Goal: Task Accomplishment & Management: Use online tool/utility

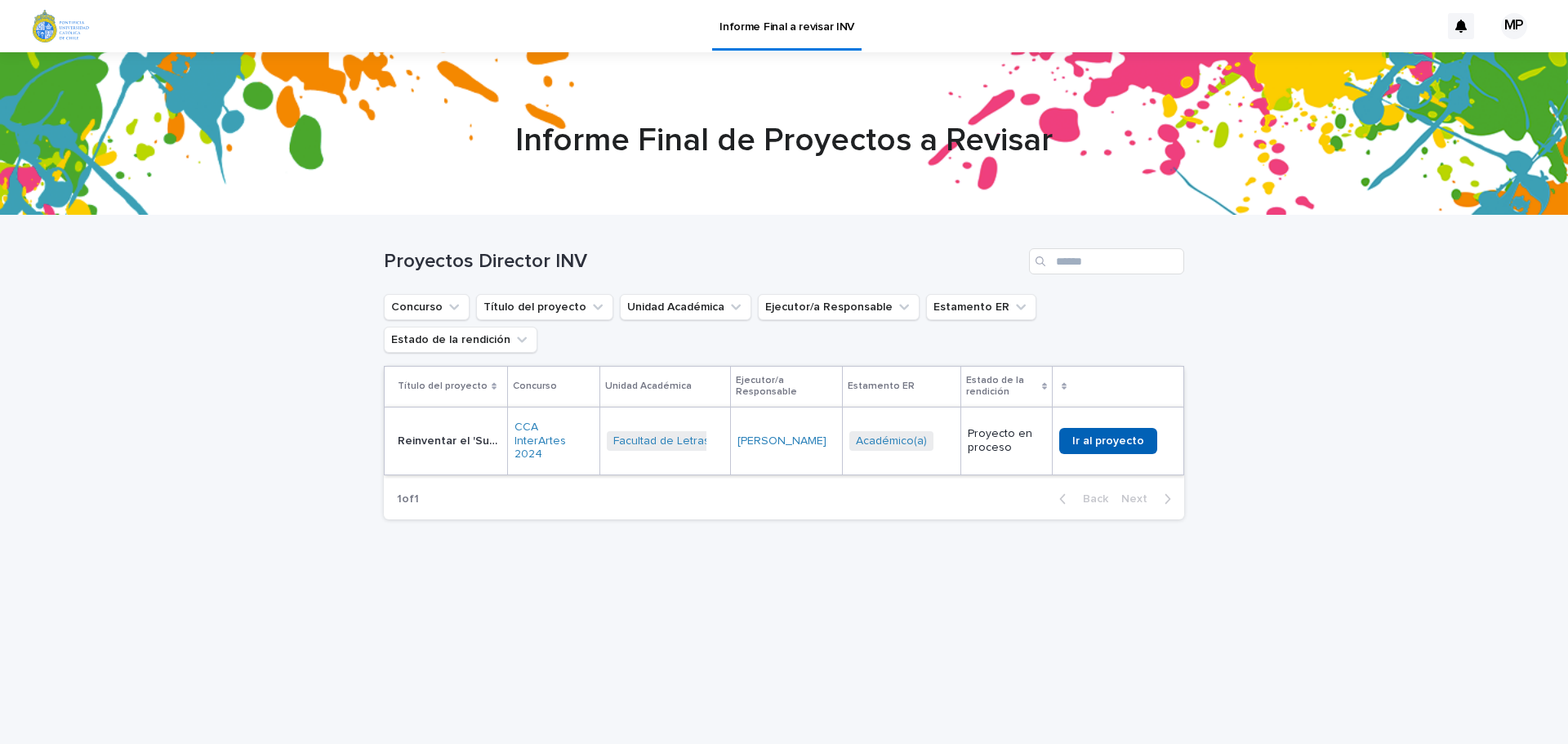
click at [1101, 435] on span "Ir al proyecto" at bounding box center [1107, 441] width 72 height 11
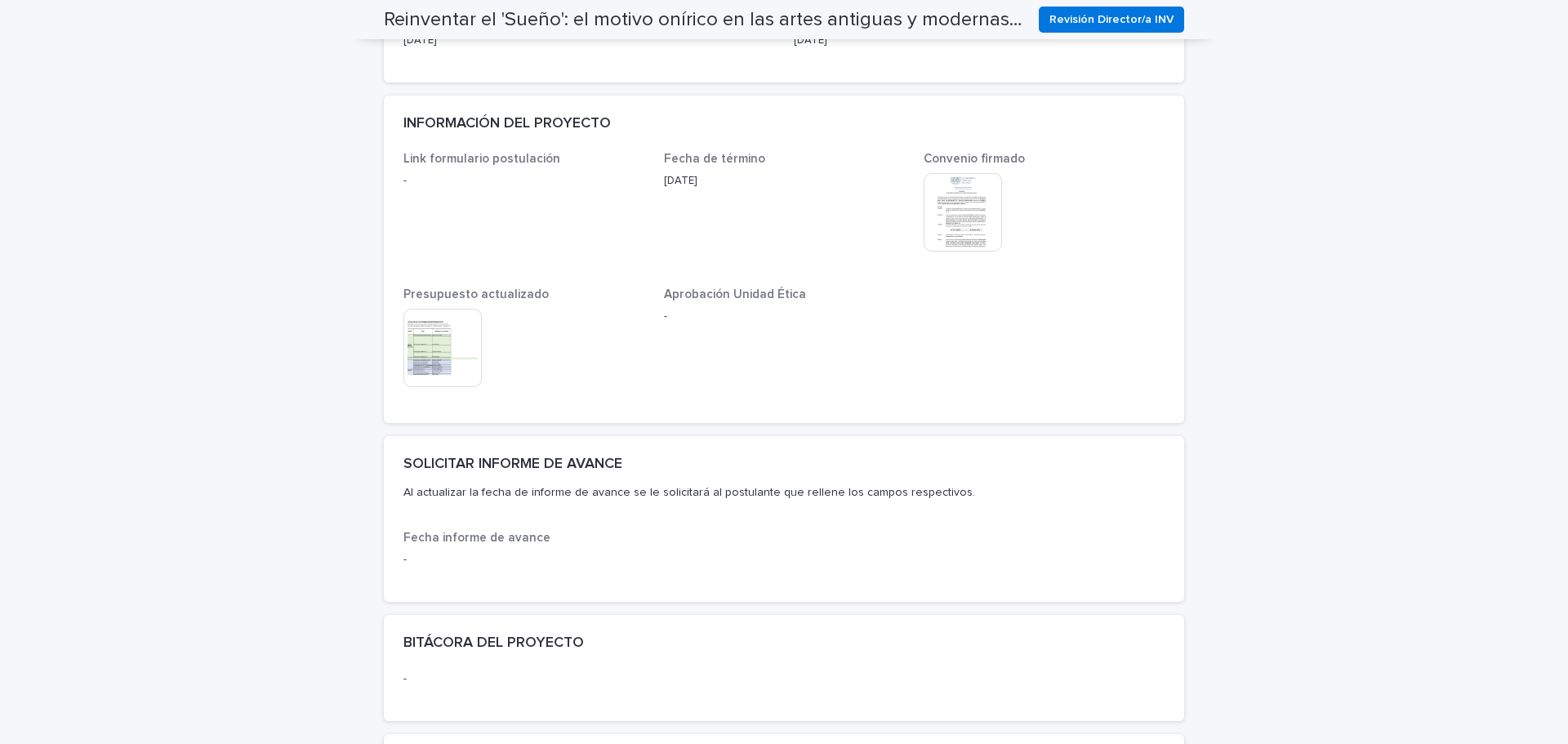
scroll to position [571, 0]
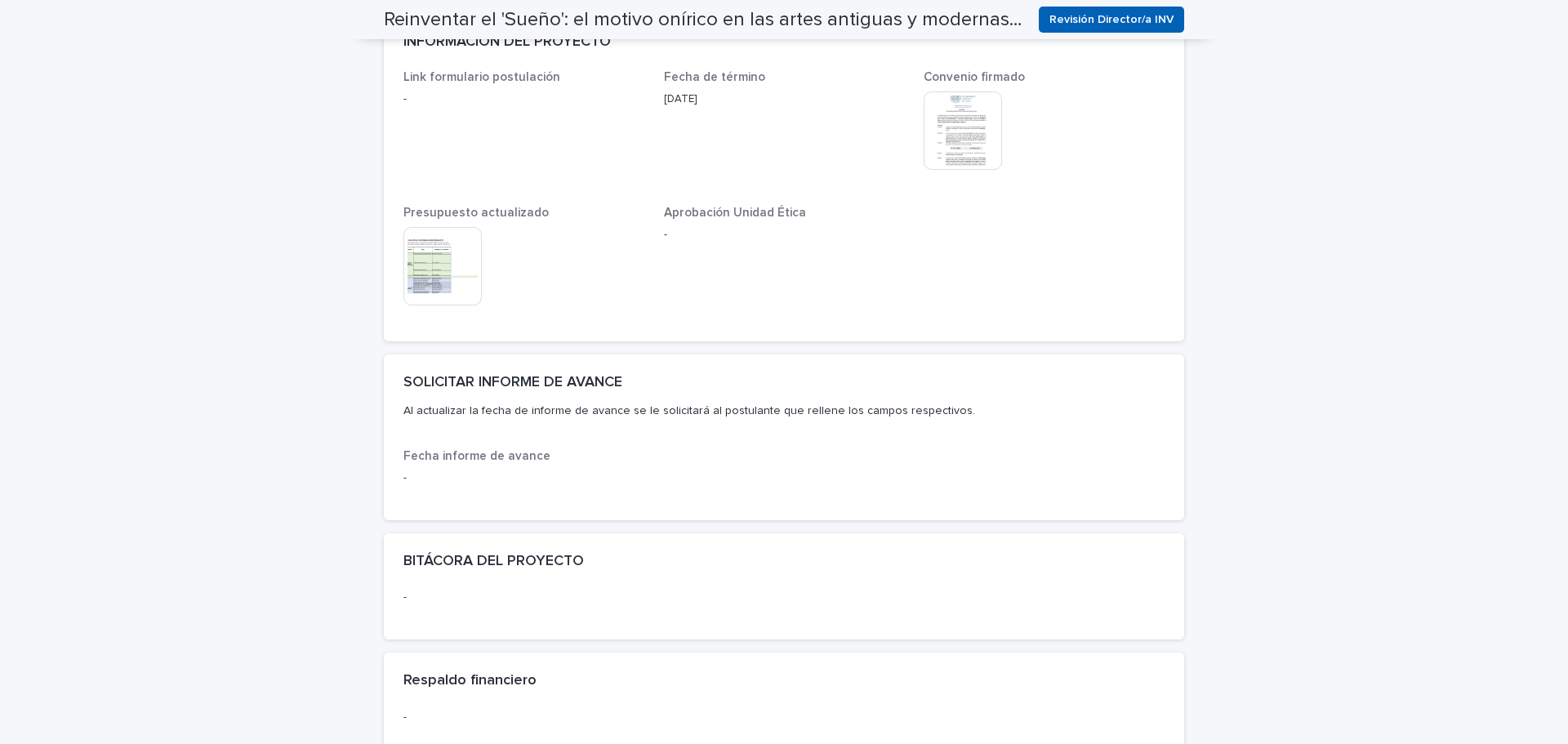
click at [1109, 19] on span "Revisión Director/a INV" at bounding box center [1111, 19] width 124 height 16
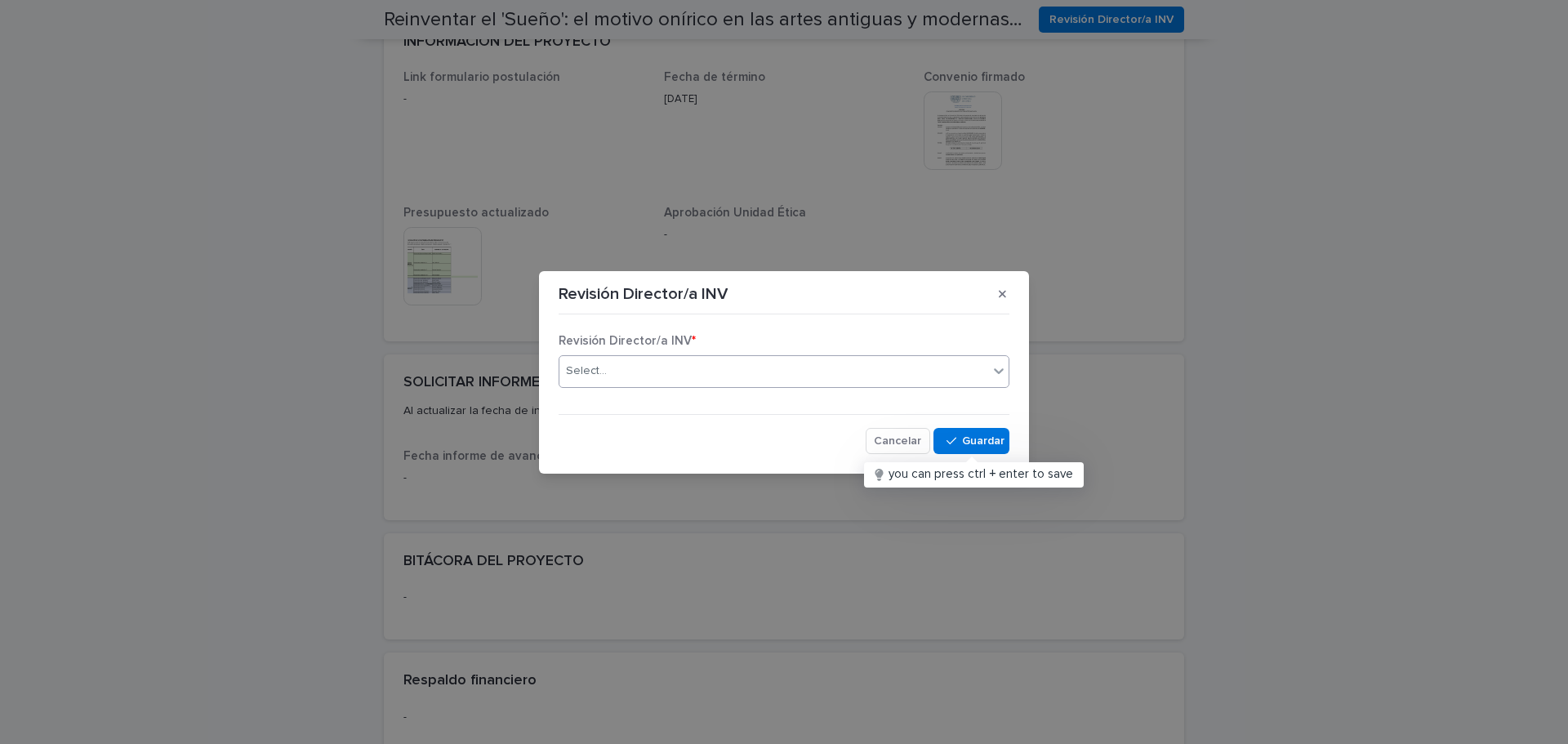
click at [707, 379] on div "Select..." at bounding box center [774, 371] width 429 height 27
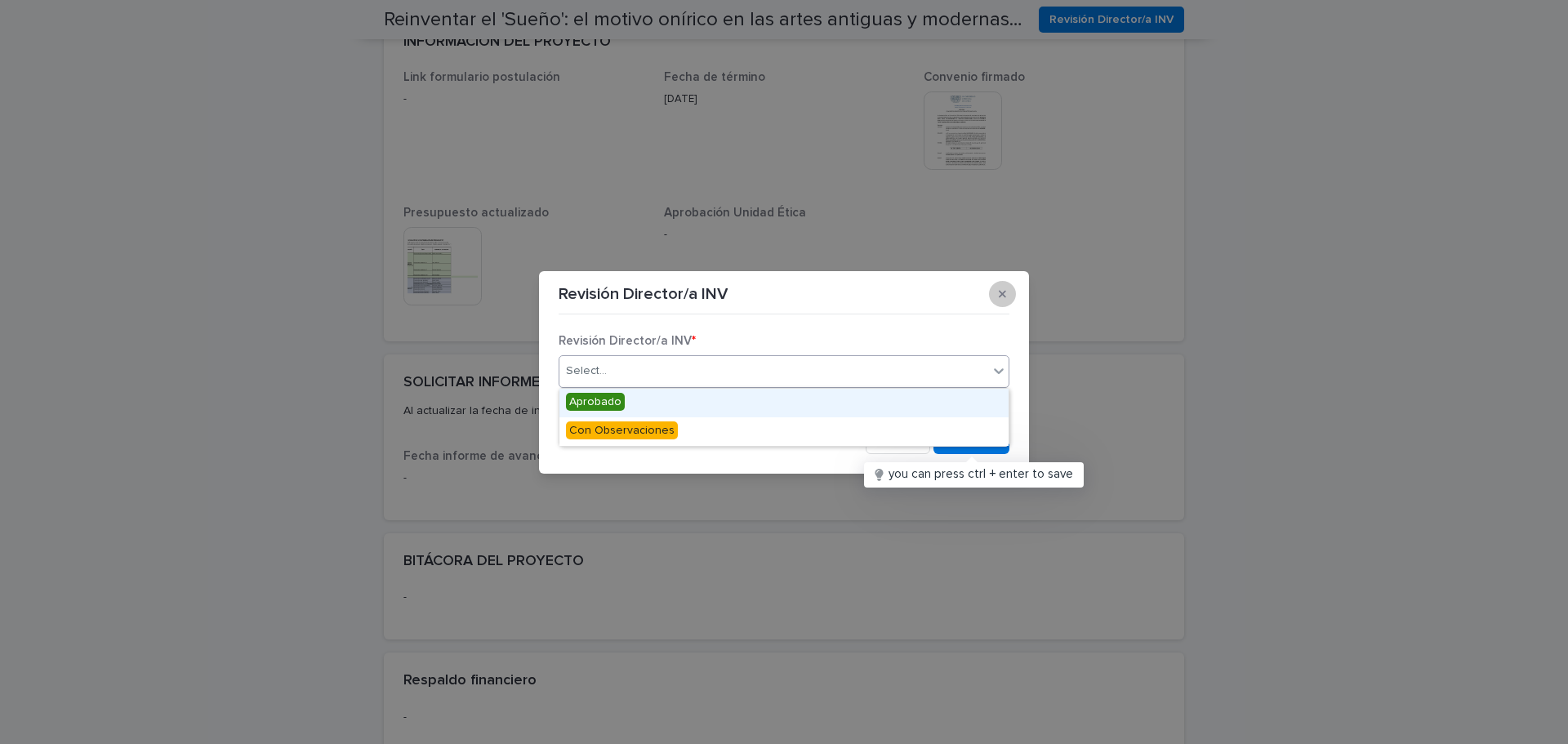
click at [1003, 296] on icon "button" at bounding box center [1002, 294] width 8 height 8
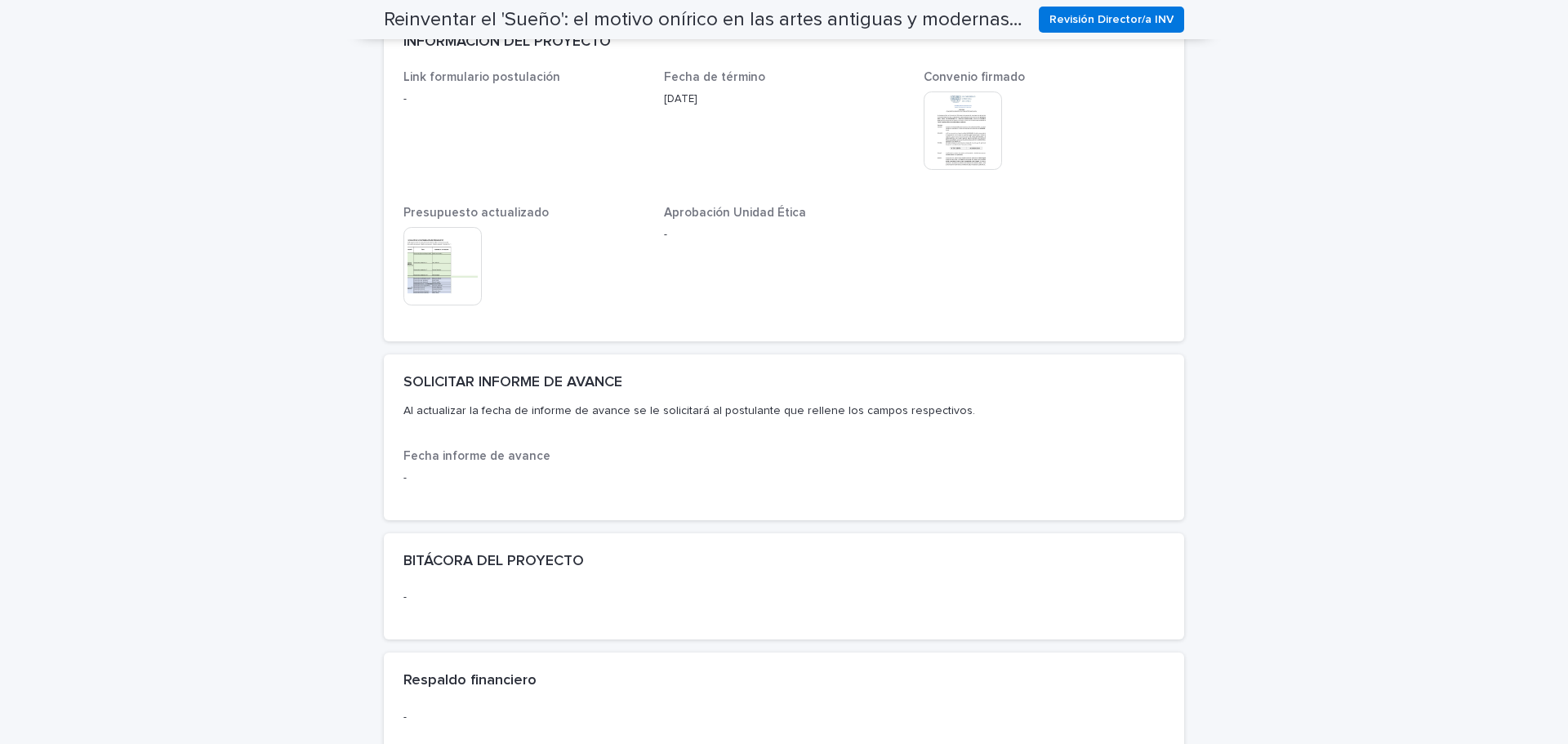
click at [547, 413] on p "Al actualizar la fecha de informe de avance se le solicitará al postulante que …" at bounding box center [780, 410] width 754 height 14
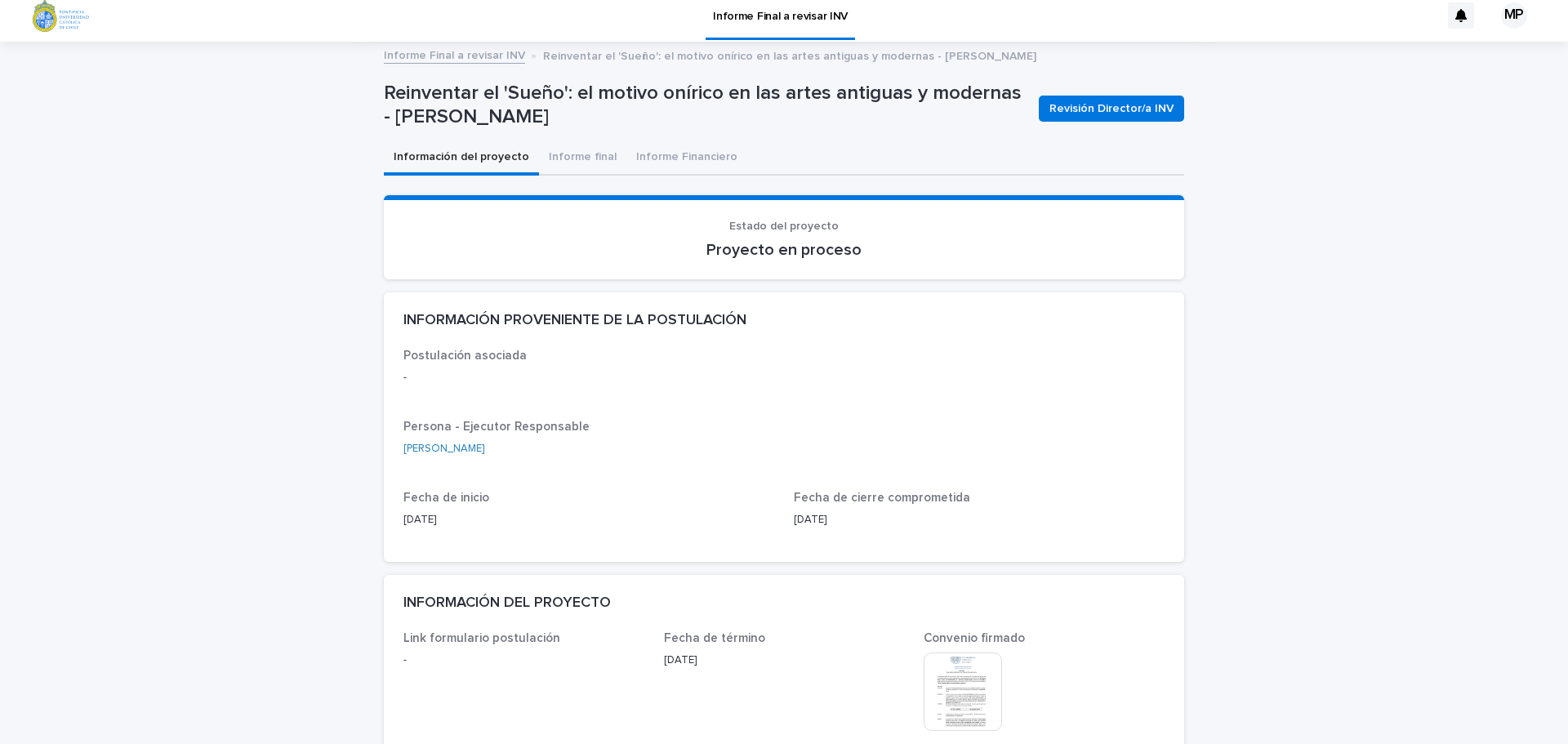
scroll to position [0, 0]
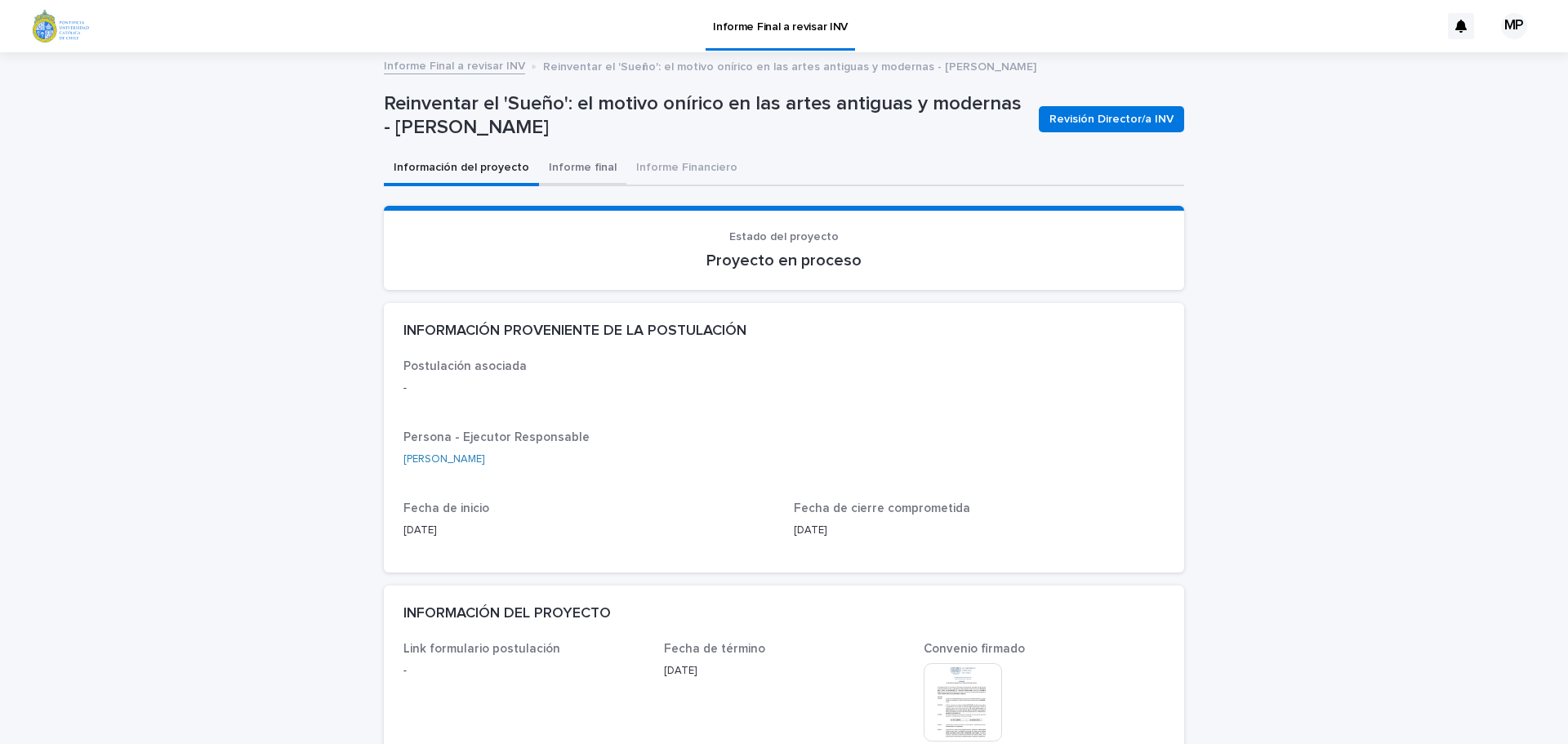
click at [574, 164] on button "Informe final" at bounding box center [583, 169] width 88 height 34
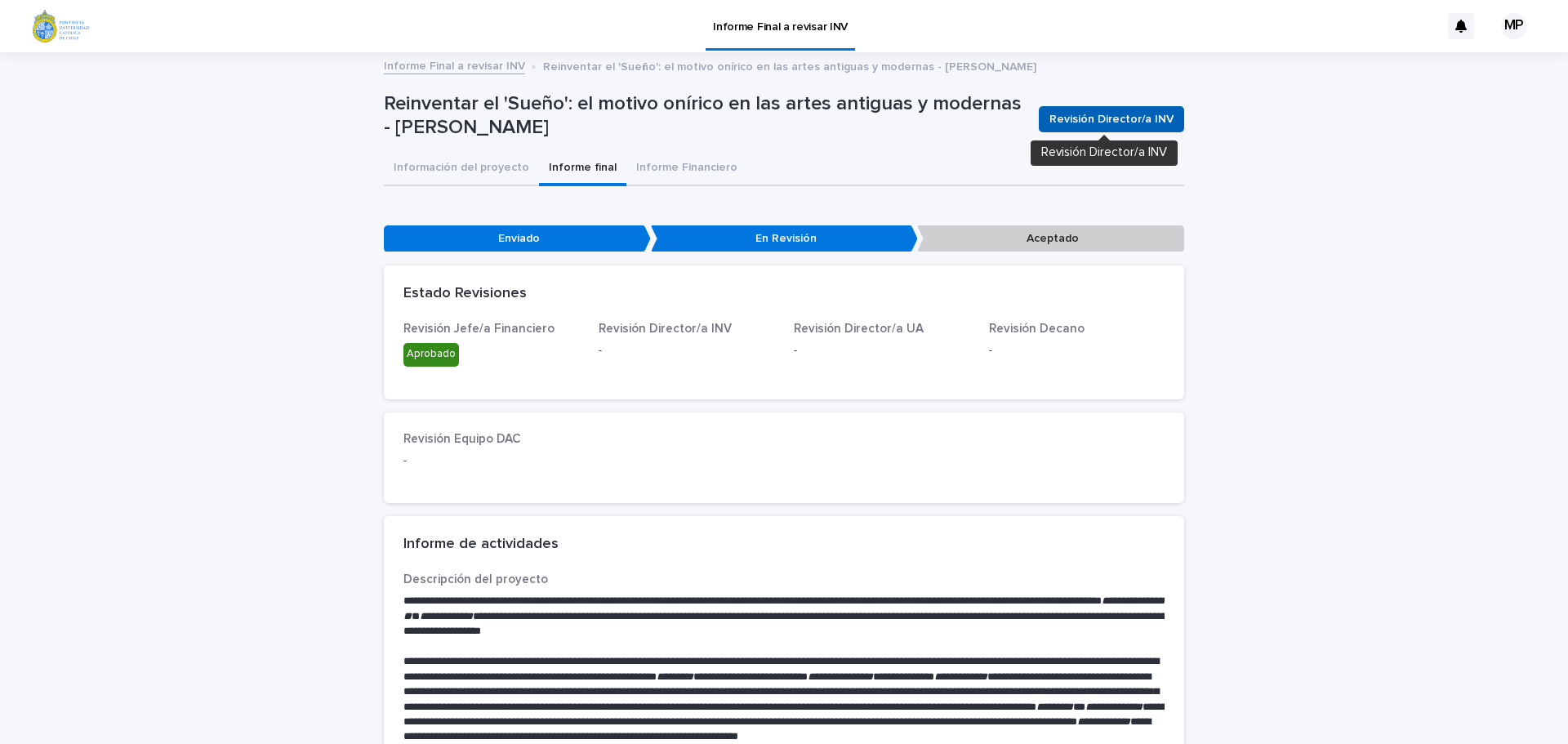
click at [1091, 121] on span "Revisión Director/a INV" at bounding box center [1111, 118] width 124 height 16
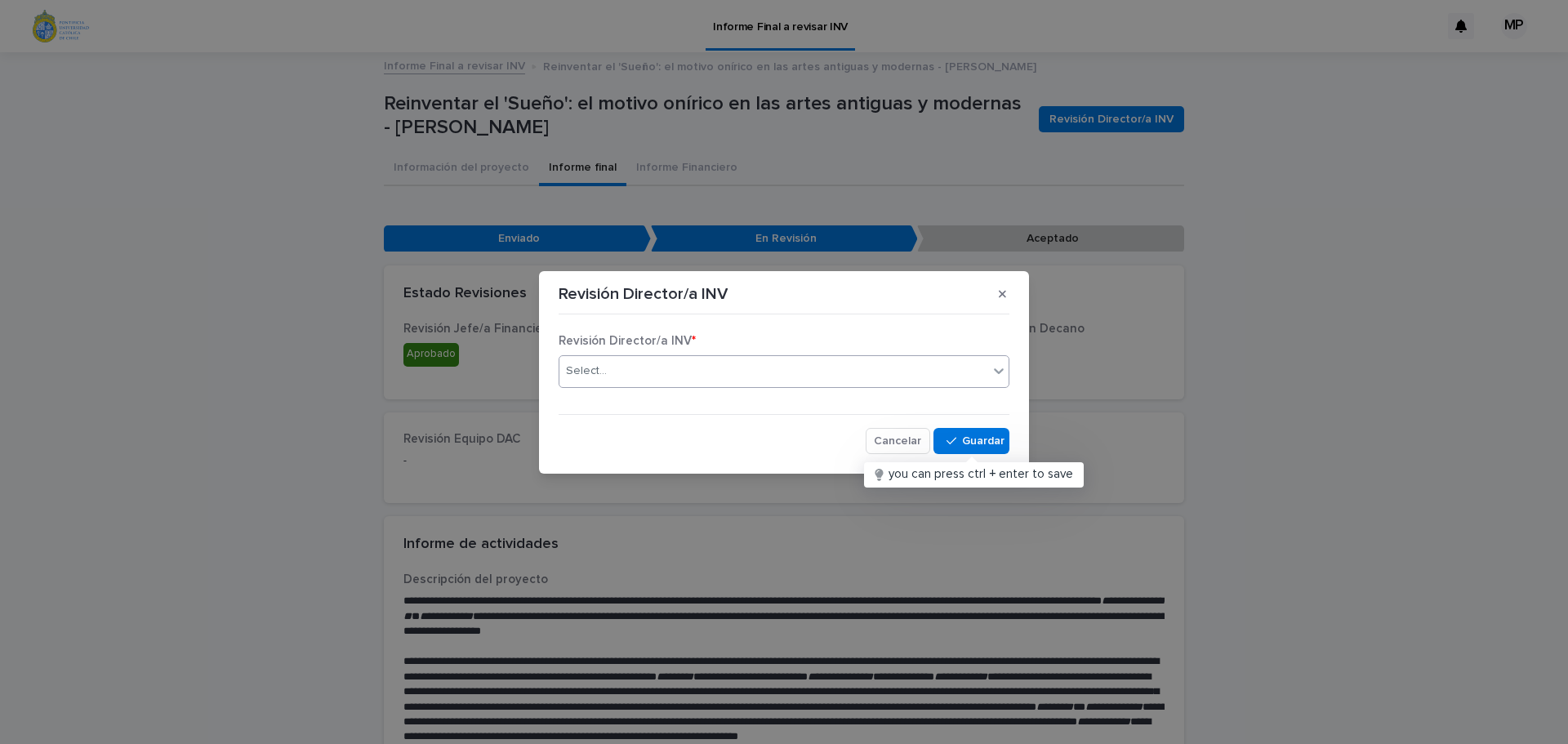
click at [694, 373] on div "Select..." at bounding box center [774, 371] width 429 height 27
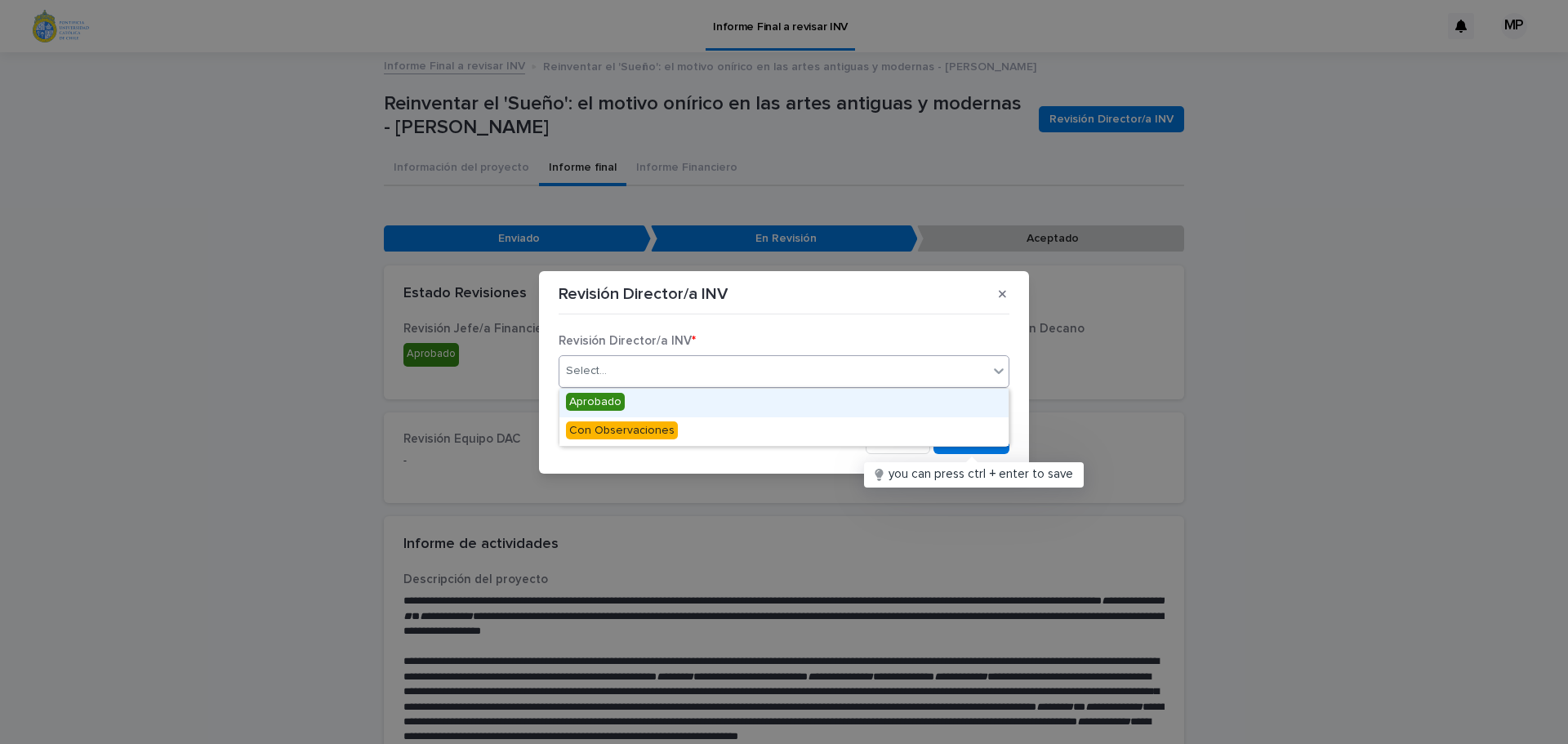
click at [601, 399] on span "Aprobado" at bounding box center [595, 402] width 59 height 18
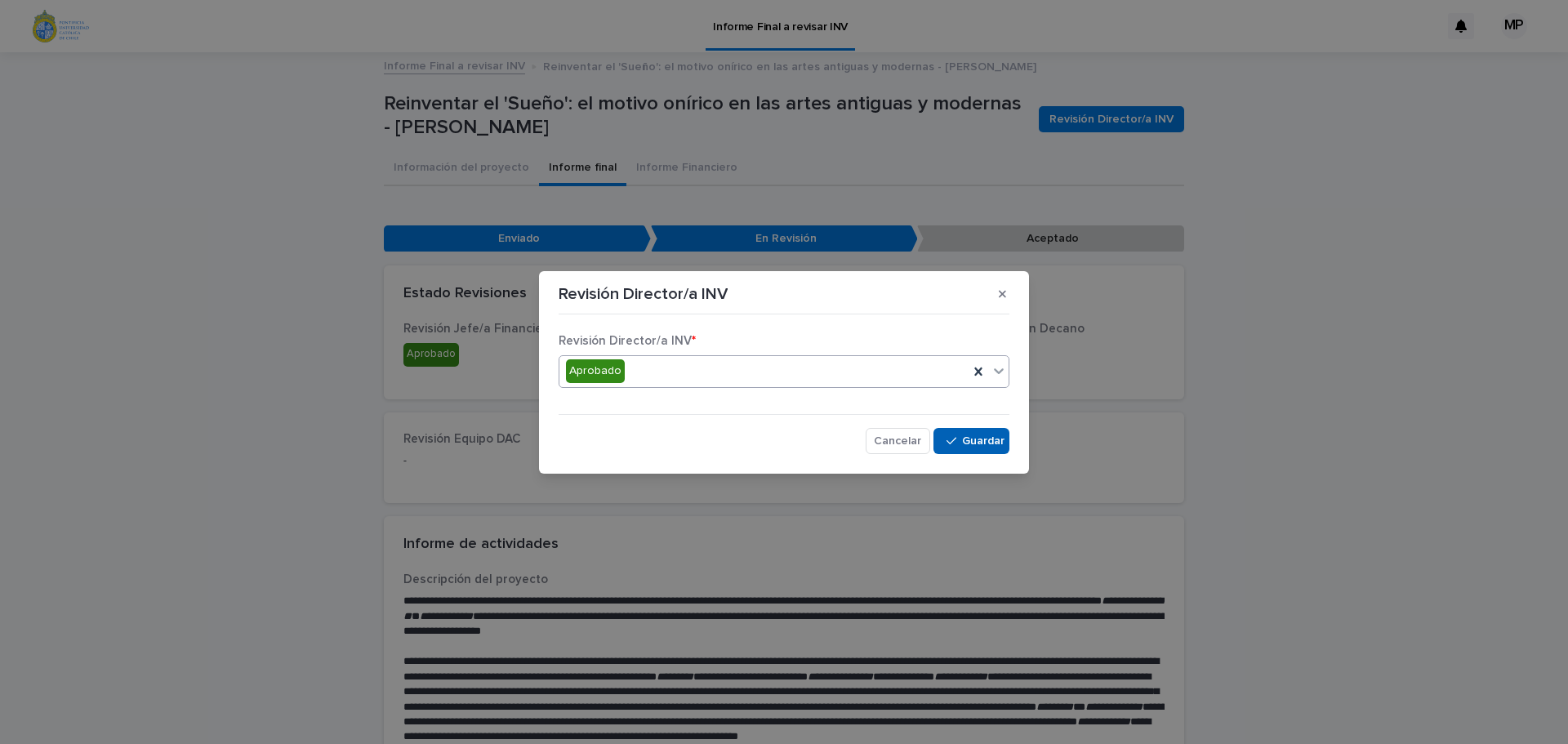
click at [975, 436] on span "Save" at bounding box center [982, 441] width 27 height 11
